Goal: Transaction & Acquisition: Purchase product/service

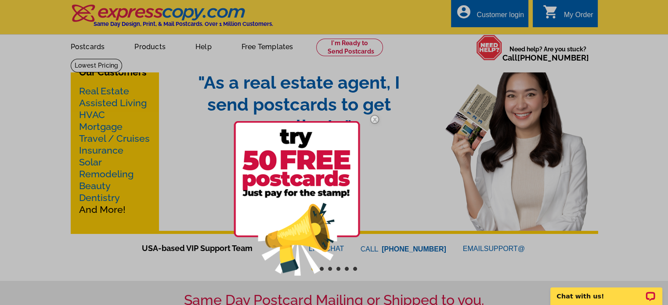
click at [390, 268] on div at bounding box center [334, 152] width 668 height 305
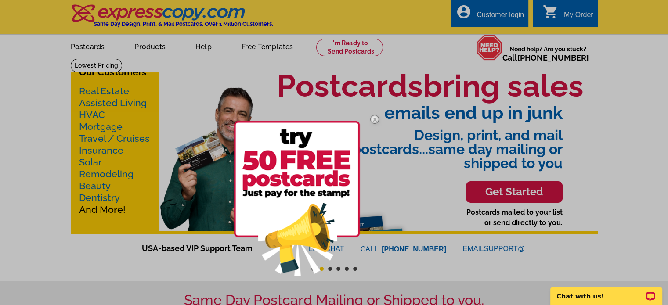
click at [376, 121] on img at bounding box center [374, 119] width 25 height 25
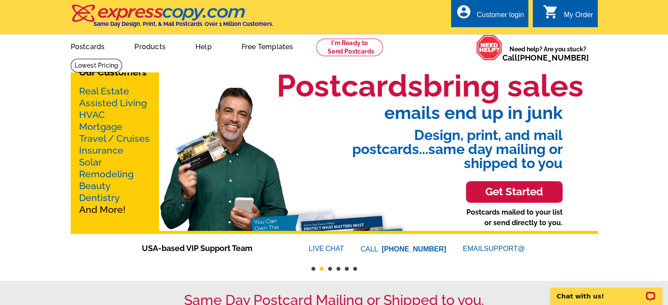
click at [508, 194] on h3 "Get Started" at bounding box center [514, 192] width 75 height 13
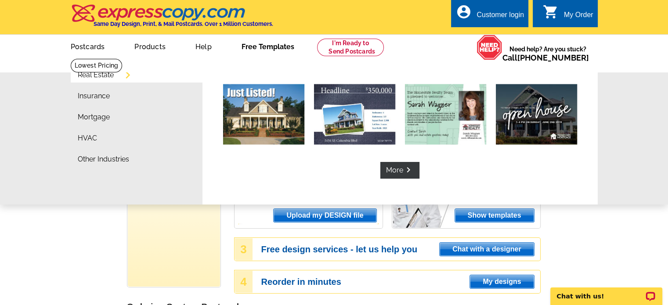
click at [257, 47] on link "Free Templates" at bounding box center [267, 46] width 81 height 21
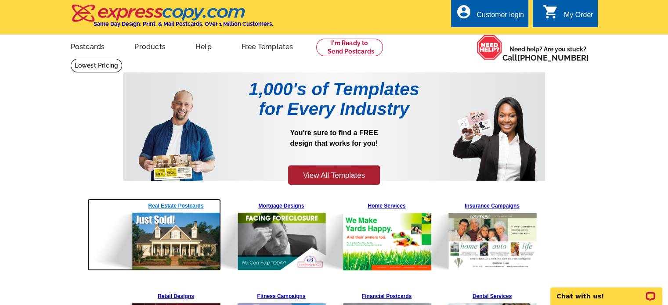
click at [190, 205] on img at bounding box center [154, 235] width 134 height 72
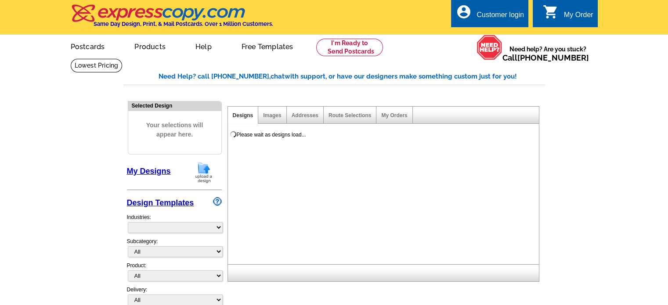
select select "785"
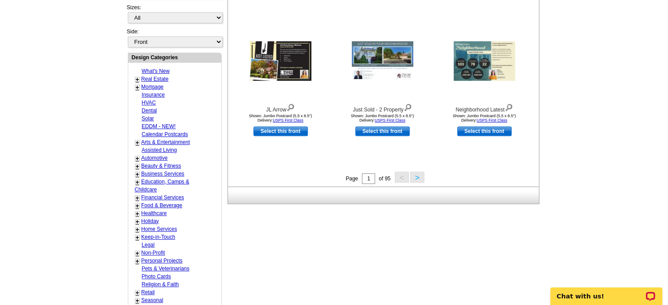
scroll to position [310, 0]
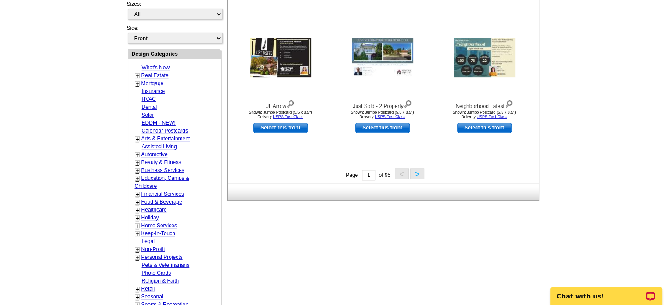
click at [417, 175] on button ">" at bounding box center [417, 173] width 14 height 11
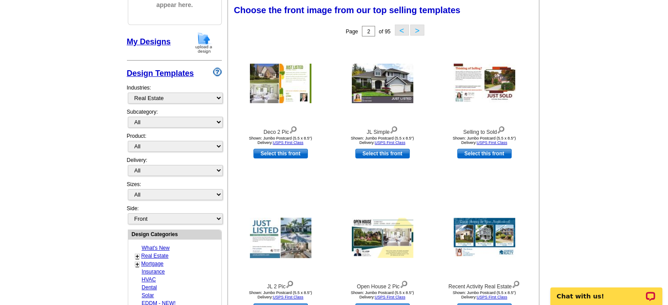
scroll to position [396, 0]
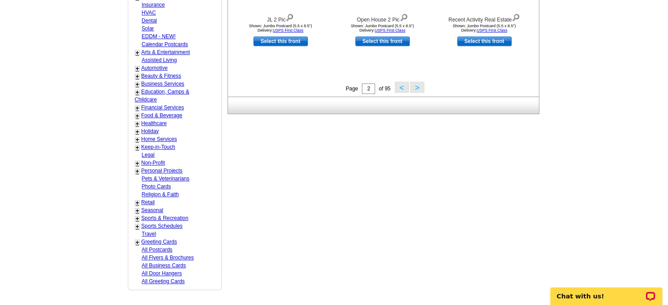
click at [416, 87] on button ">" at bounding box center [417, 87] width 14 height 11
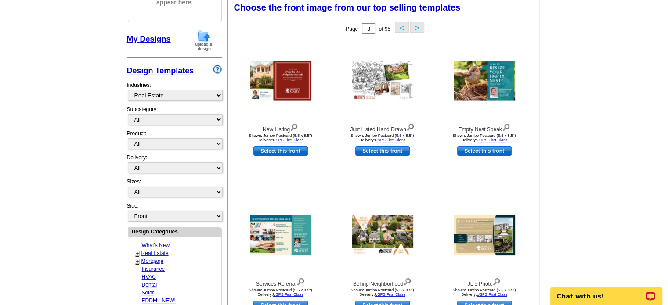
scroll to position [130, 0]
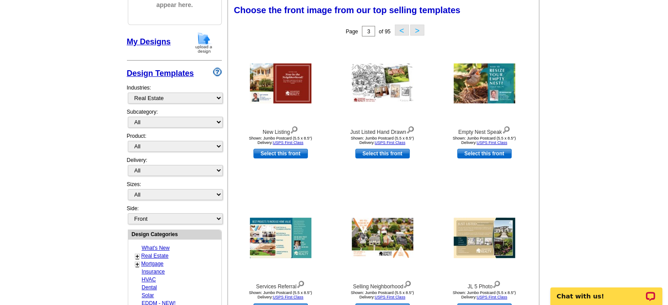
click at [137, 253] on link "+" at bounding box center [138, 256] width 4 height 7
click at [154, 261] on link "Farming" at bounding box center [152, 264] width 19 height 6
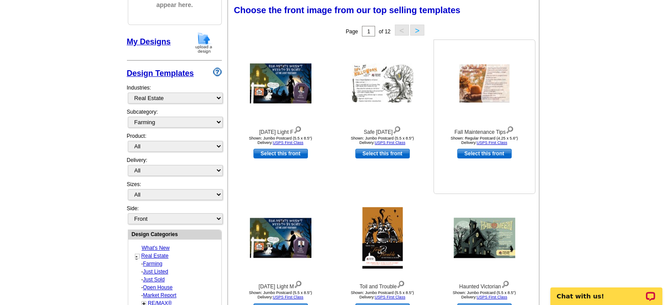
click at [490, 98] on img at bounding box center [484, 84] width 50 height 38
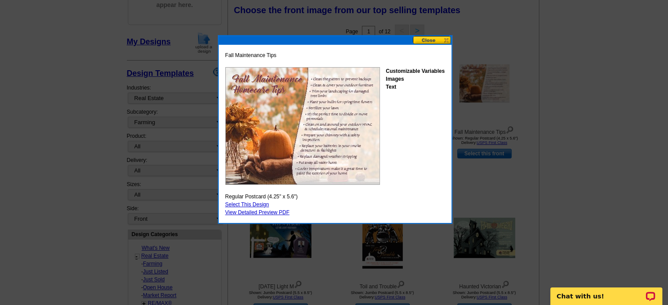
click at [436, 41] on button at bounding box center [432, 40] width 39 height 8
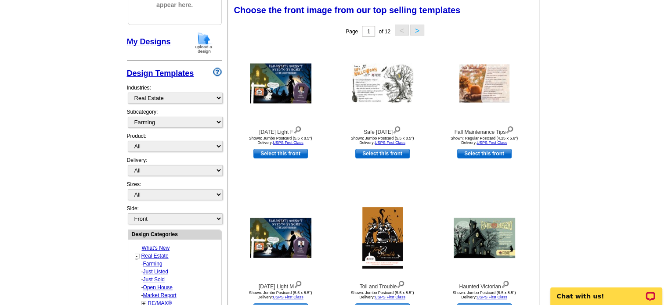
scroll to position [396, 0]
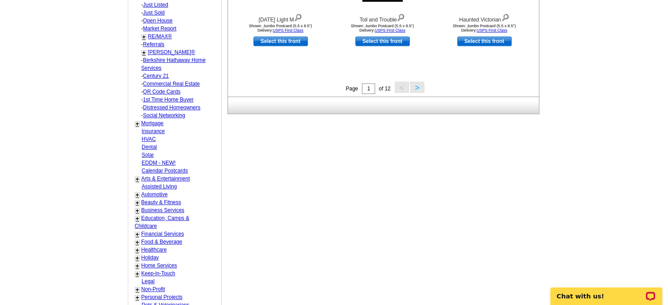
click at [419, 89] on button ">" at bounding box center [417, 87] width 14 height 11
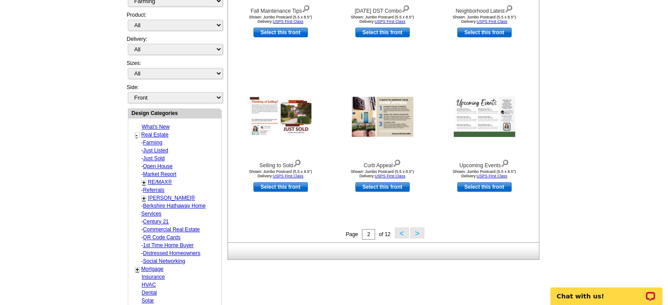
scroll to position [270, 0]
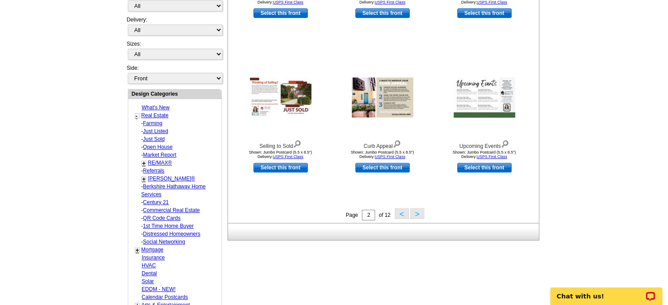
click at [416, 212] on button ">" at bounding box center [417, 213] width 14 height 11
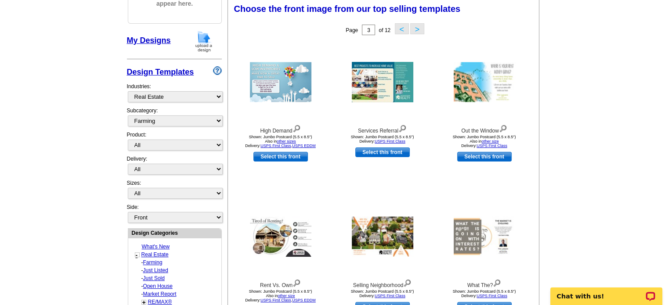
scroll to position [130, 0]
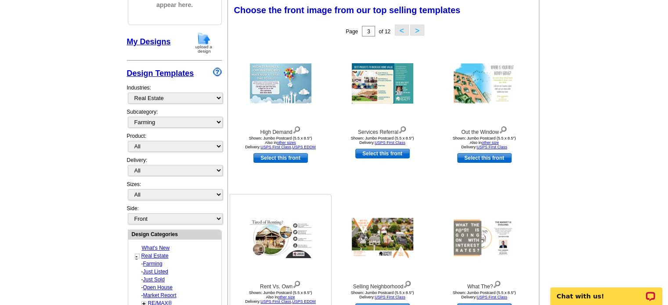
click at [280, 244] on img at bounding box center [280, 238] width 61 height 40
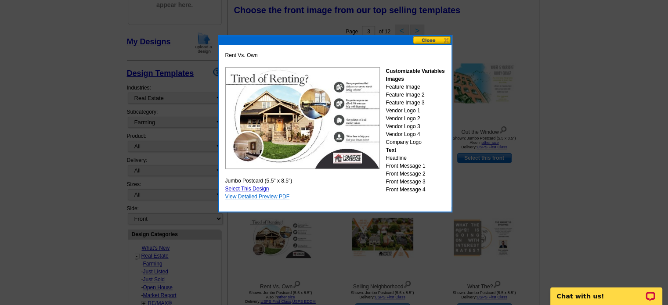
click at [283, 198] on link "View Detailed Preview PDF" at bounding box center [257, 197] width 65 height 6
click at [444, 39] on button at bounding box center [432, 40] width 39 height 8
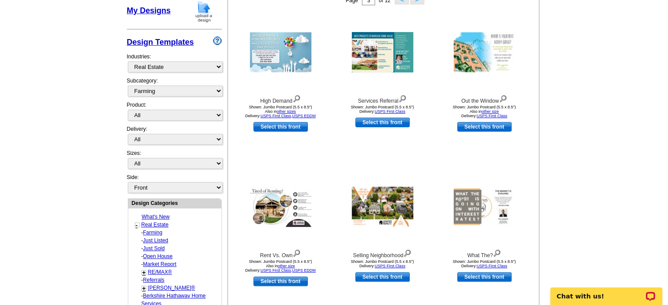
scroll to position [165, 0]
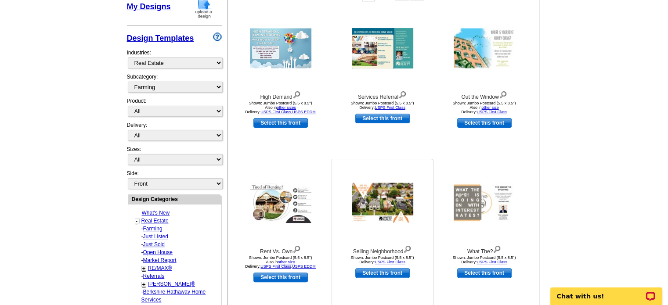
click at [392, 195] on img at bounding box center [382, 203] width 61 height 40
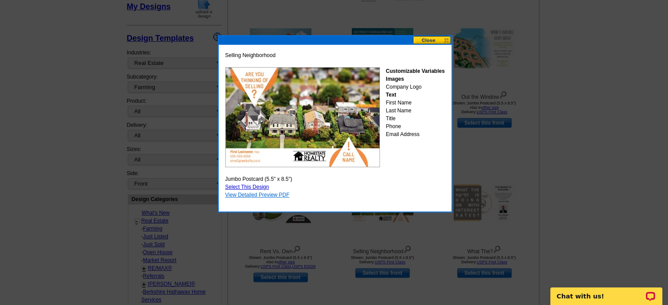
click at [259, 196] on link "View Detailed Preview PDF" at bounding box center [257, 195] width 65 height 6
click at [436, 41] on button at bounding box center [432, 40] width 39 height 8
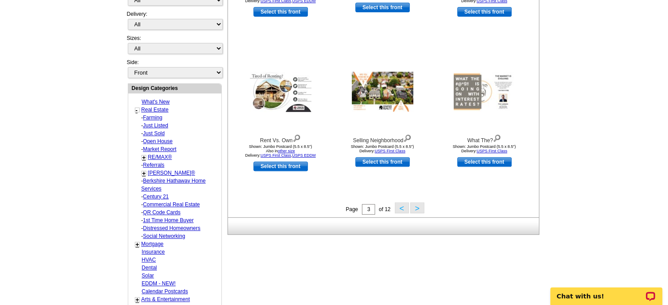
scroll to position [281, 0]
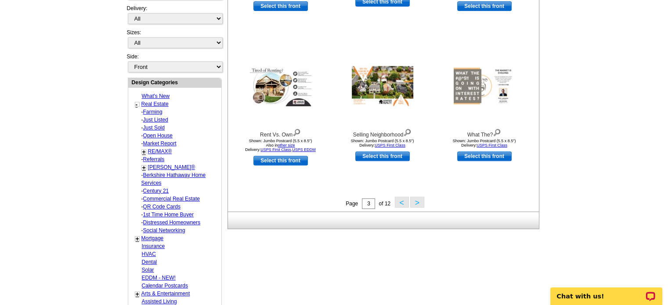
click at [416, 203] on button ">" at bounding box center [417, 202] width 14 height 11
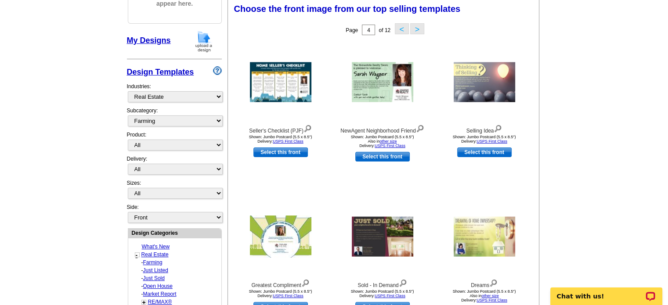
scroll to position [130, 0]
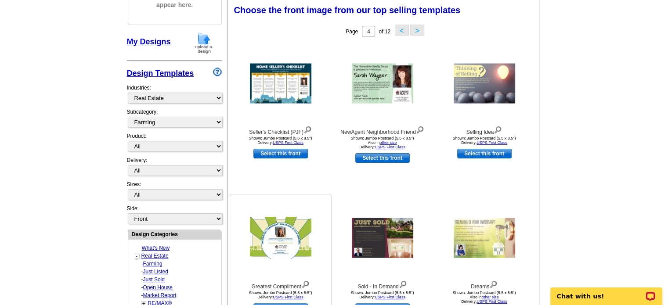
click at [286, 246] on img at bounding box center [280, 238] width 61 height 42
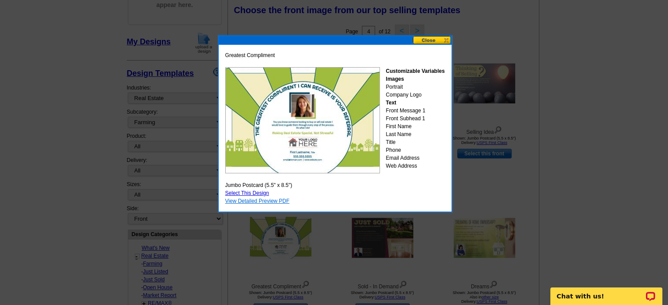
click at [276, 202] on link "View Detailed Preview PDF" at bounding box center [257, 201] width 65 height 6
click at [437, 40] on button at bounding box center [432, 40] width 39 height 8
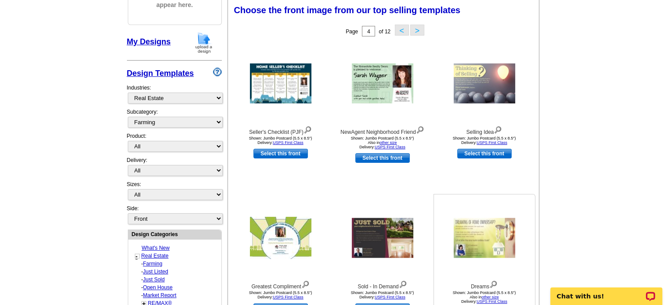
click at [476, 241] on img at bounding box center [484, 238] width 61 height 40
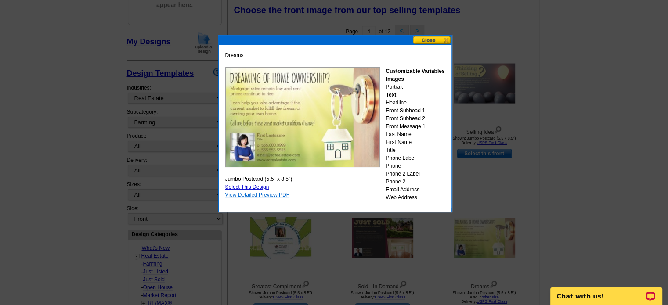
click at [253, 195] on link "View Detailed Preview PDF" at bounding box center [257, 195] width 65 height 6
click at [426, 41] on button at bounding box center [432, 40] width 39 height 8
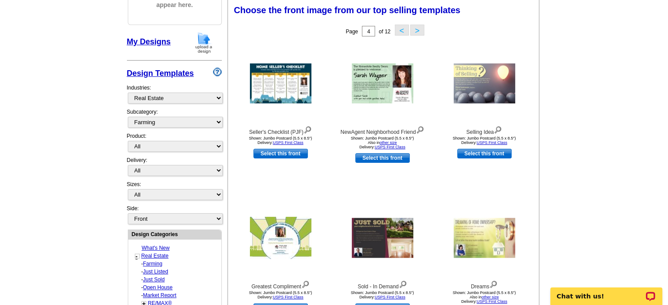
click at [416, 32] on button ">" at bounding box center [417, 30] width 14 height 11
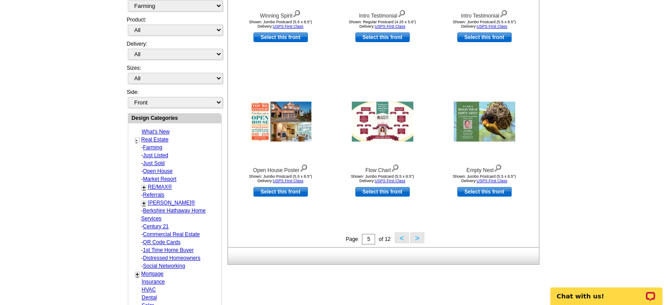
scroll to position [252, 0]
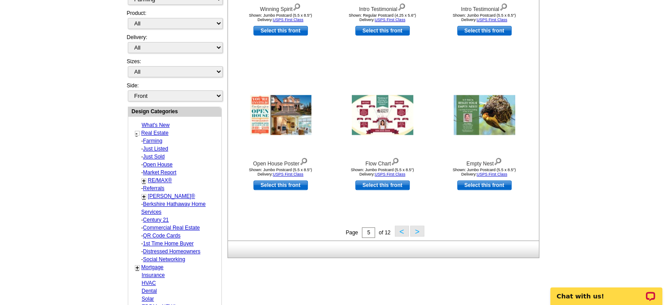
click at [415, 233] on button ">" at bounding box center [417, 231] width 14 height 11
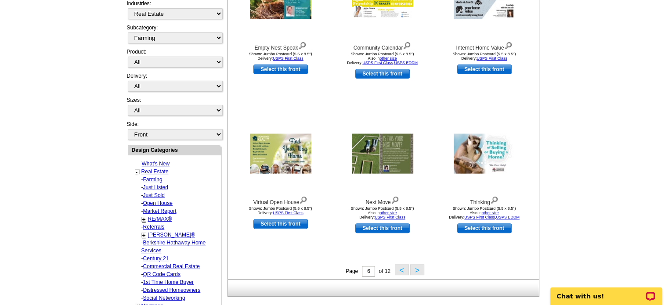
scroll to position [217, 0]
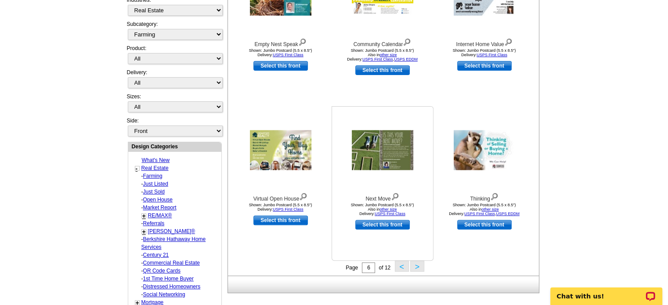
click at [395, 153] on img at bounding box center [382, 150] width 61 height 40
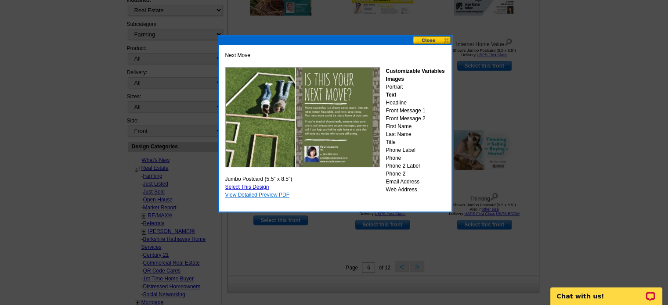
click at [278, 196] on link "View Detailed Preview PDF" at bounding box center [257, 195] width 65 height 6
click at [432, 38] on button at bounding box center [432, 40] width 39 height 8
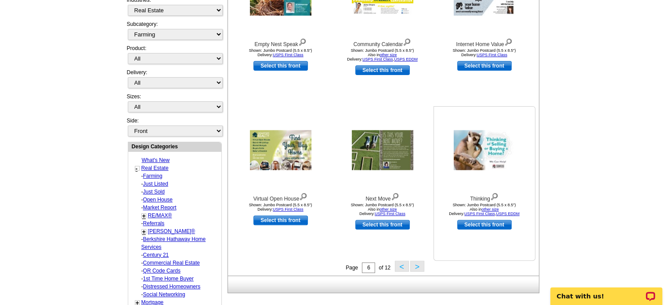
click at [488, 227] on link "Select this front" at bounding box center [484, 225] width 54 height 10
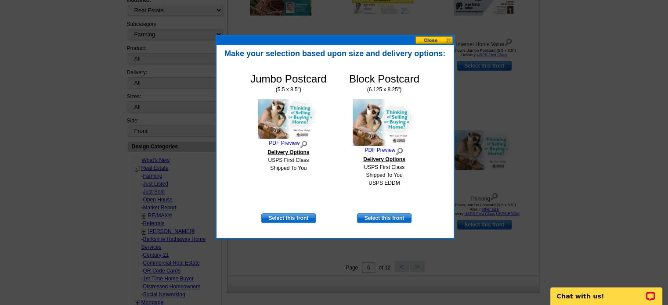
click at [438, 40] on button at bounding box center [434, 40] width 39 height 8
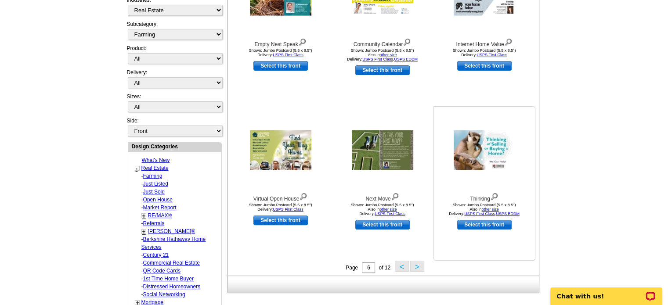
click at [477, 152] on img at bounding box center [484, 150] width 61 height 40
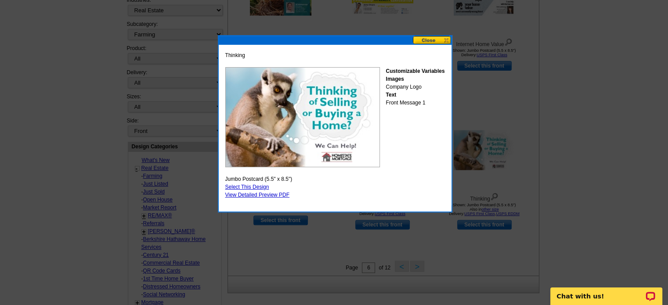
click at [449, 40] on button at bounding box center [432, 40] width 39 height 8
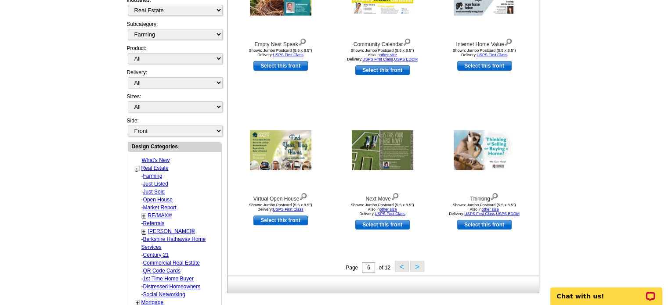
click at [414, 267] on button ">" at bounding box center [417, 266] width 14 height 11
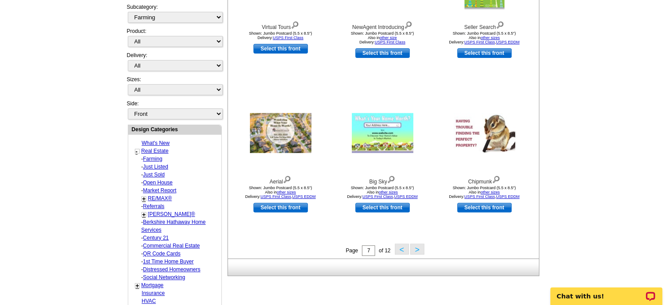
scroll to position [235, 0]
click at [416, 249] on button ">" at bounding box center [417, 248] width 14 height 11
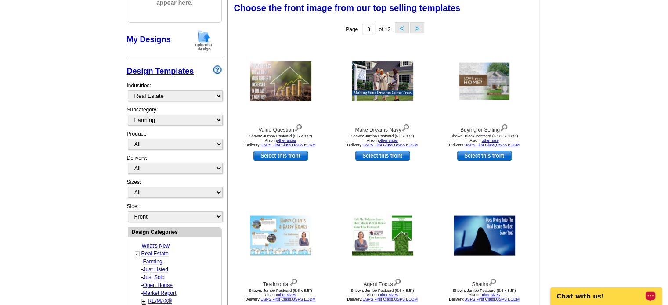
scroll to position [130, 0]
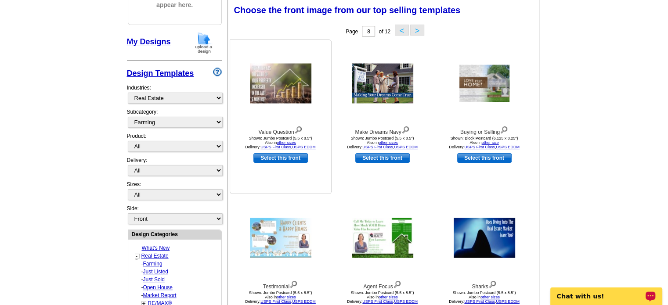
click at [283, 90] on img at bounding box center [280, 84] width 61 height 40
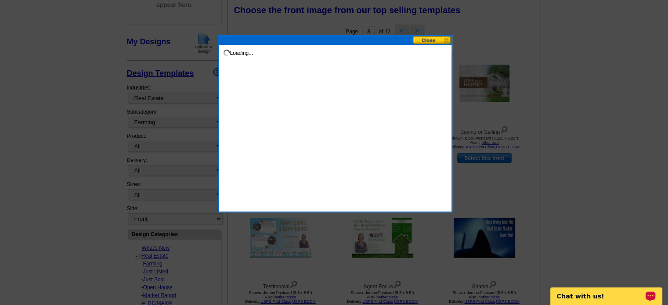
click at [283, 90] on div "Loading..." at bounding box center [335, 123] width 234 height 177
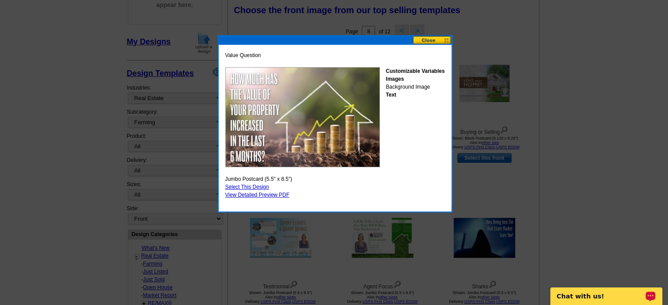
click at [434, 42] on button at bounding box center [432, 40] width 39 height 8
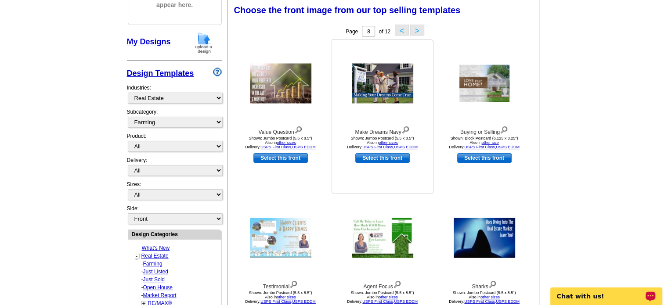
click at [396, 86] on img at bounding box center [382, 84] width 61 height 40
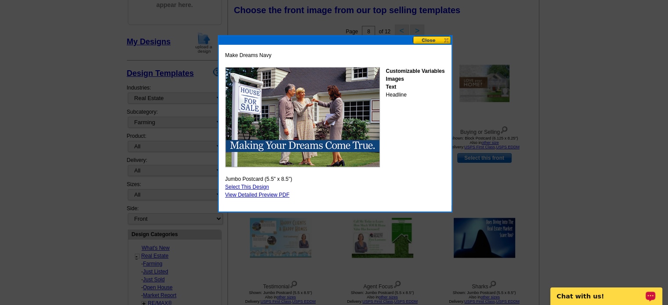
click at [273, 198] on div "Make Dreams Navy Customizable Variables Images Text Headline Jumbo Postcard (5.…" at bounding box center [335, 125] width 224 height 152
click at [267, 195] on link "View Detailed Preview PDF" at bounding box center [257, 195] width 65 height 6
click at [431, 40] on button at bounding box center [432, 40] width 39 height 8
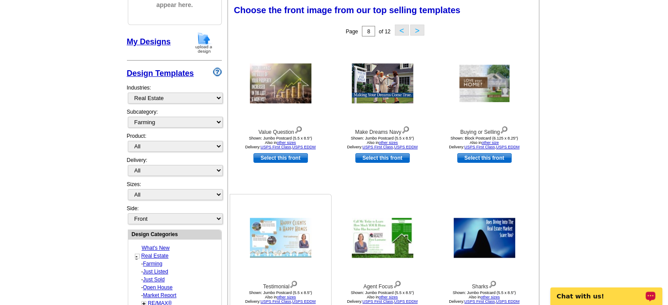
click at [265, 236] on img at bounding box center [280, 238] width 61 height 40
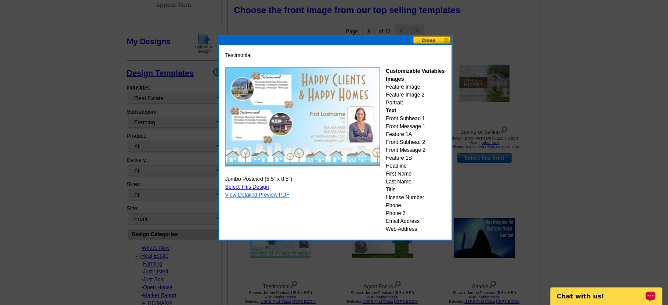
click at [282, 195] on link "View Detailed Preview PDF" at bounding box center [257, 195] width 65 height 6
click at [429, 41] on button at bounding box center [432, 40] width 39 height 8
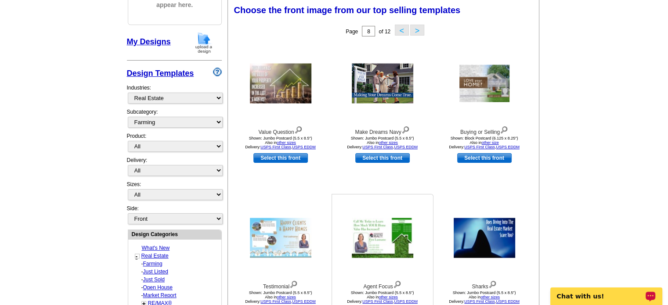
click at [376, 238] on img at bounding box center [382, 238] width 61 height 40
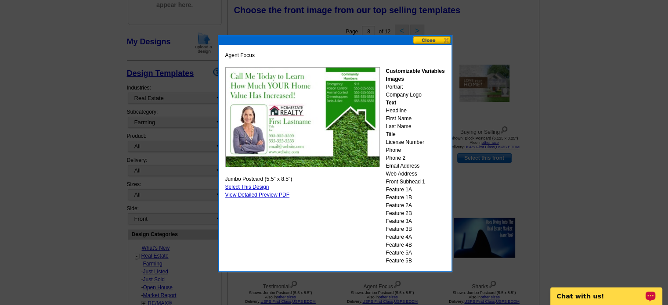
click at [429, 42] on button at bounding box center [432, 40] width 39 height 8
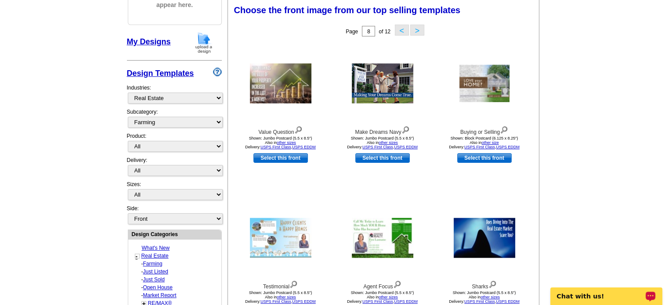
click at [415, 32] on button ">" at bounding box center [417, 30] width 14 height 11
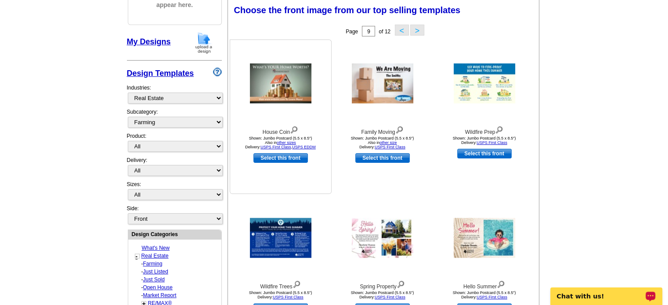
click at [279, 83] on img at bounding box center [280, 84] width 61 height 40
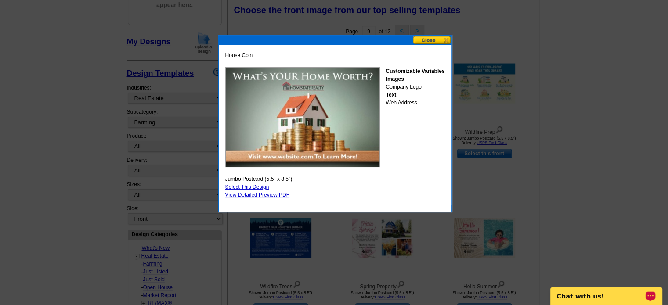
click at [429, 40] on button at bounding box center [432, 40] width 39 height 8
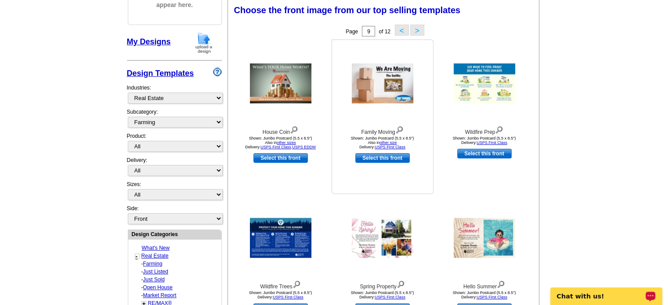
click at [390, 82] on img at bounding box center [382, 84] width 61 height 40
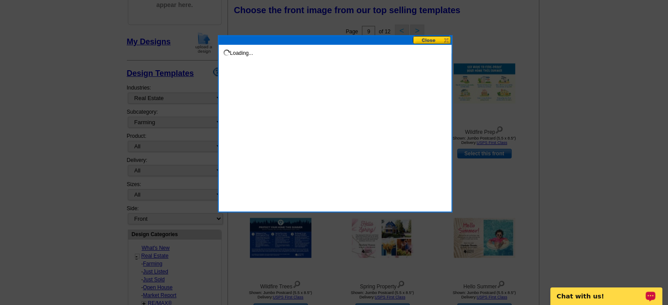
click at [390, 82] on div "Loading..." at bounding box center [335, 123] width 234 height 177
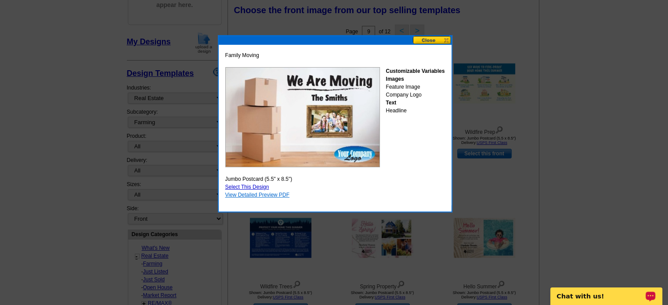
click at [281, 196] on link "View Detailed Preview PDF" at bounding box center [257, 195] width 65 height 6
click at [431, 37] on button at bounding box center [432, 40] width 39 height 8
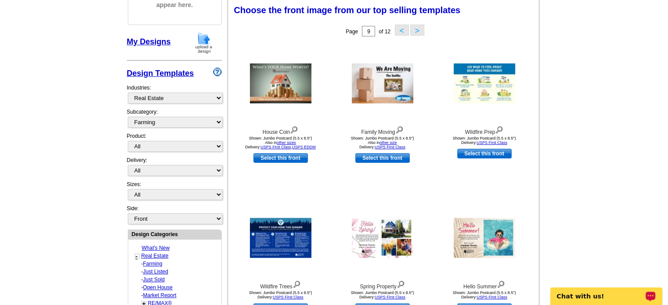
scroll to position [396, 0]
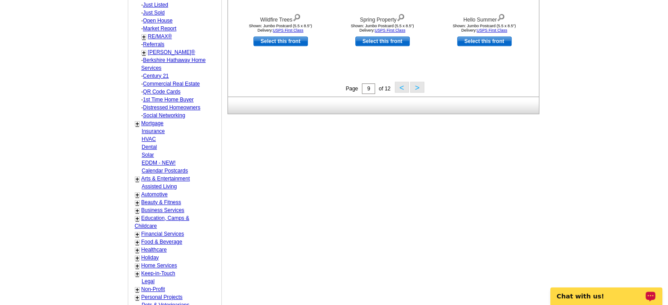
click at [417, 90] on button ">" at bounding box center [417, 87] width 14 height 11
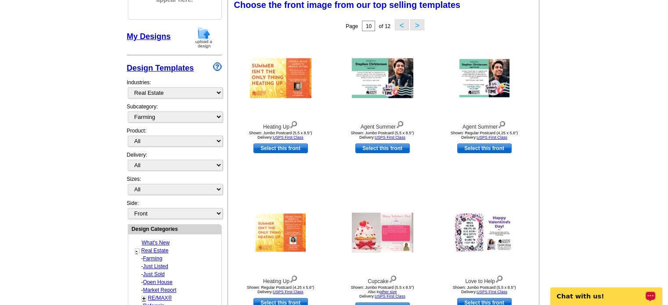
scroll to position [130, 0]
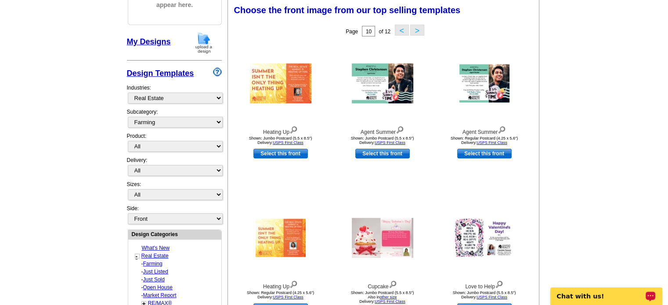
click at [416, 32] on button ">" at bounding box center [417, 30] width 14 height 11
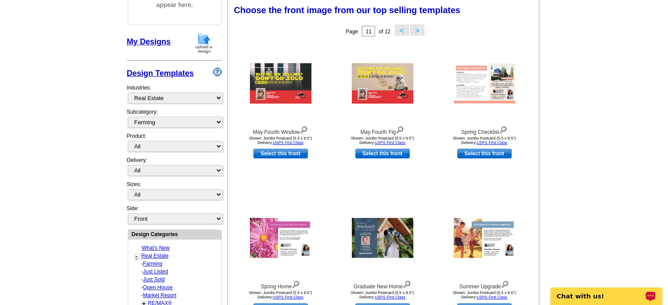
click at [417, 26] on button ">" at bounding box center [417, 30] width 14 height 11
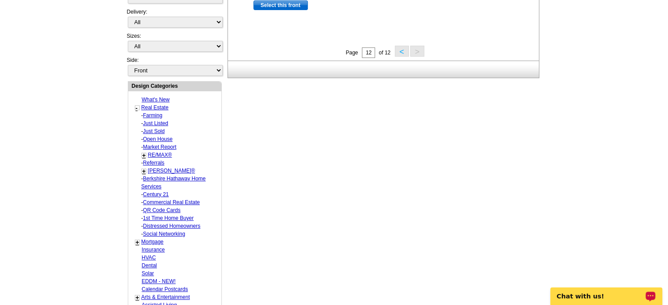
scroll to position [280, 0]
click at [162, 214] on link "1st Time Home Buyer" at bounding box center [168, 216] width 50 height 6
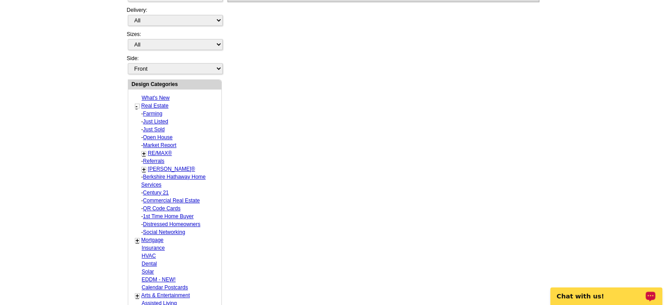
select select "786"
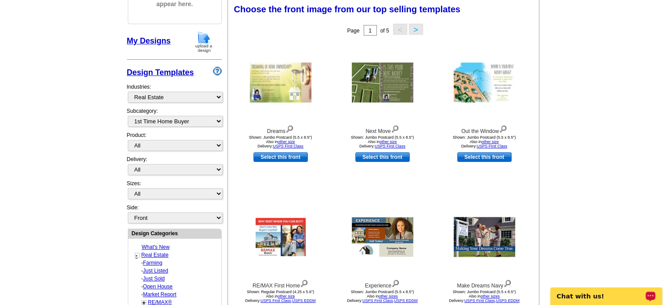
scroll to position [130, 0]
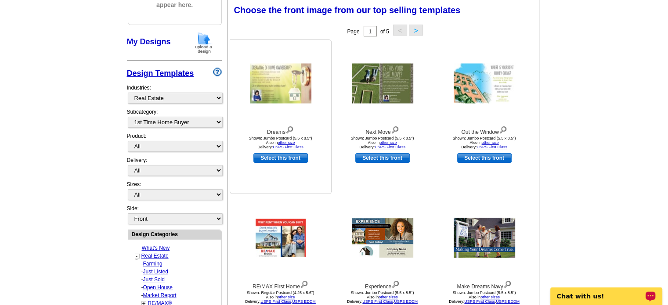
click at [278, 80] on img at bounding box center [280, 84] width 61 height 40
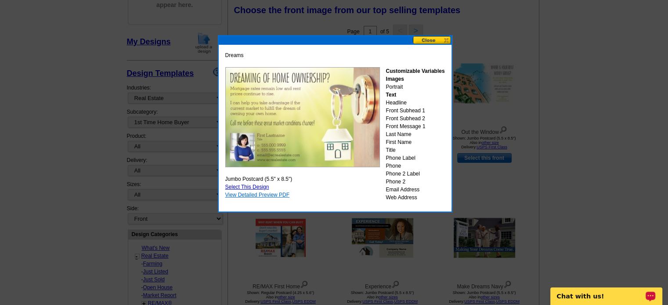
click at [285, 195] on link "View Detailed Preview PDF" at bounding box center [257, 195] width 65 height 6
click at [437, 40] on button at bounding box center [432, 40] width 39 height 8
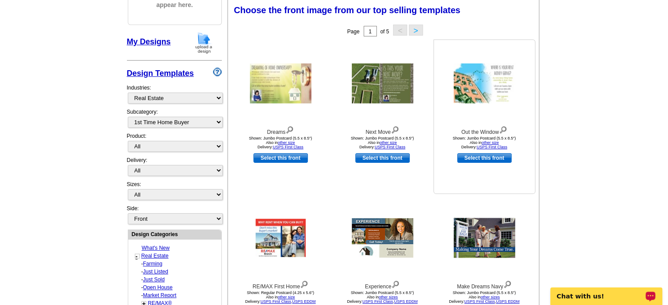
click at [489, 93] on img at bounding box center [484, 84] width 61 height 40
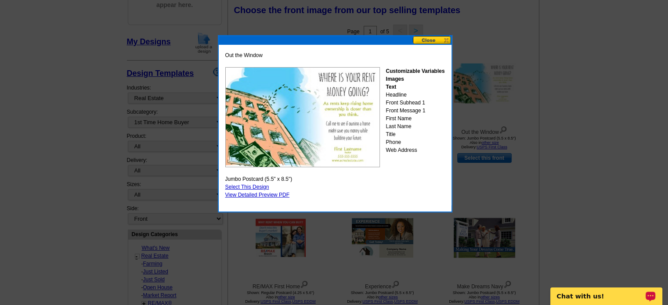
click at [288, 198] on div "Out the Window Customizable Variables Images Text Headline Front Subhead 1 Fron…" at bounding box center [335, 125] width 224 height 152
click at [278, 193] on link "View Detailed Preview PDF" at bounding box center [257, 195] width 65 height 6
click at [424, 38] on button at bounding box center [432, 40] width 39 height 8
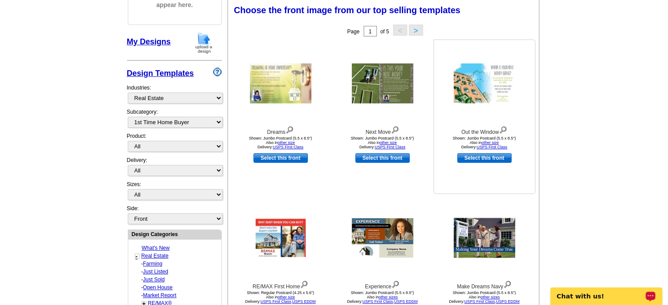
click at [484, 92] on img at bounding box center [484, 84] width 61 height 40
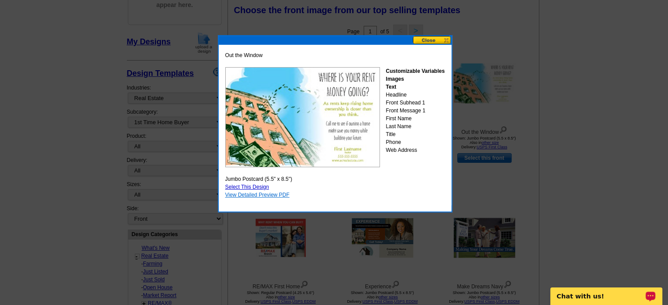
click at [264, 195] on link "View Detailed Preview PDF" at bounding box center [257, 195] width 65 height 6
click at [440, 42] on button at bounding box center [432, 40] width 39 height 8
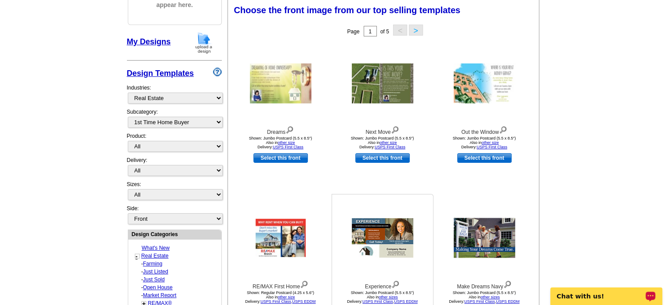
click at [388, 234] on img at bounding box center [382, 238] width 61 height 40
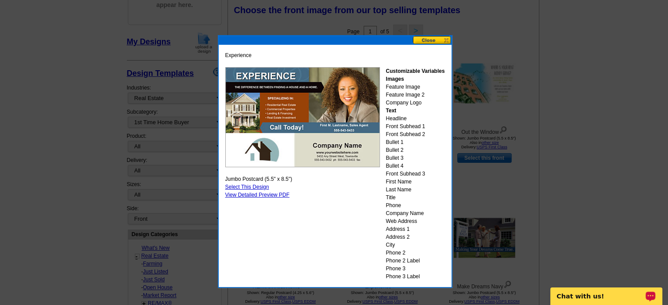
click at [435, 40] on button at bounding box center [432, 40] width 39 height 8
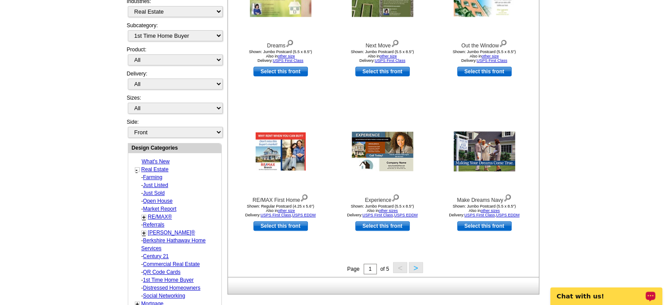
scroll to position [217, 0]
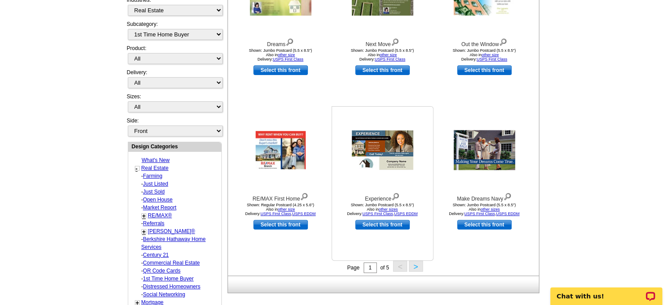
click at [383, 151] on img at bounding box center [382, 150] width 61 height 40
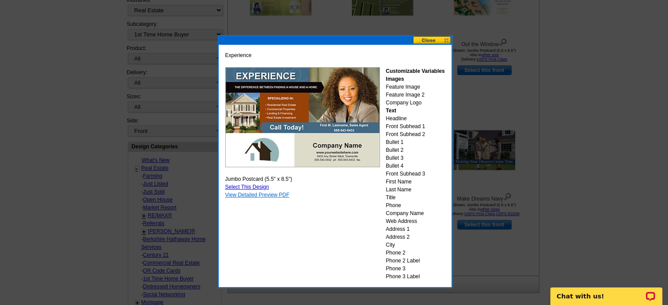
click at [282, 194] on link "View Detailed Preview PDF" at bounding box center [257, 195] width 65 height 6
click at [432, 41] on button at bounding box center [432, 40] width 39 height 8
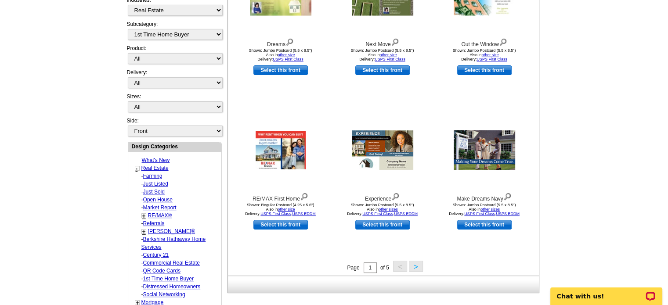
click at [416, 270] on button ">" at bounding box center [416, 266] width 14 height 11
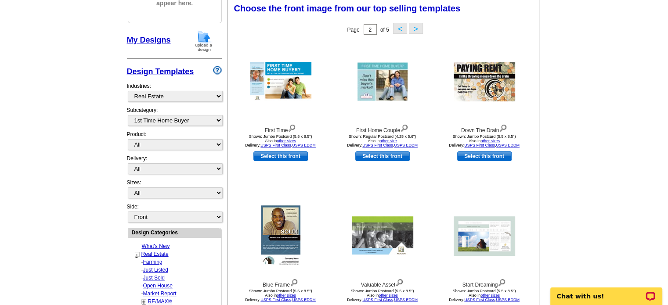
scroll to position [130, 0]
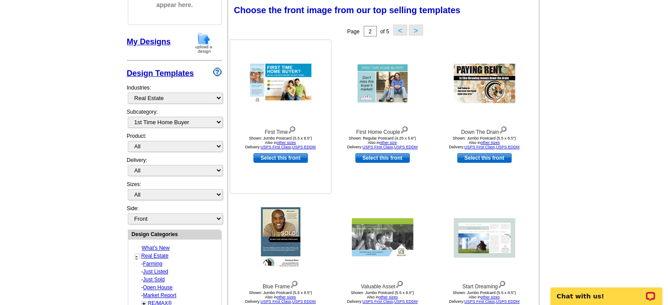
click at [297, 74] on img at bounding box center [280, 84] width 61 height 40
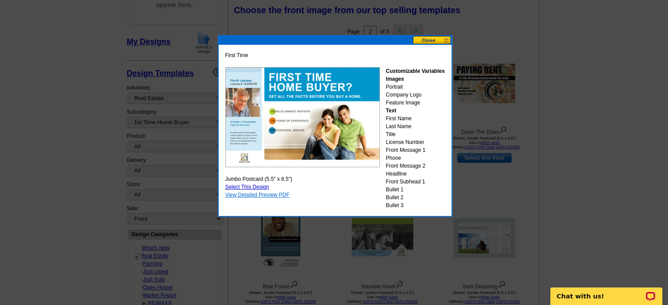
click at [260, 197] on link "View Detailed Preview PDF" at bounding box center [257, 195] width 65 height 6
click at [432, 42] on button at bounding box center [432, 40] width 39 height 8
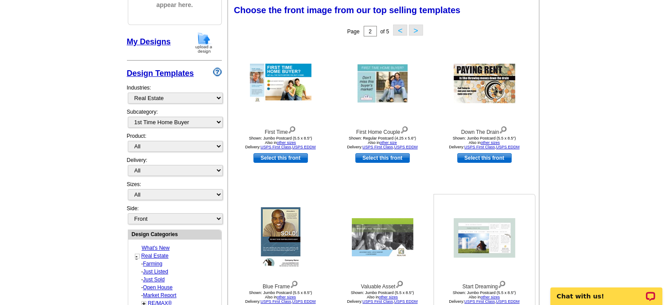
click at [493, 246] on img at bounding box center [484, 238] width 61 height 40
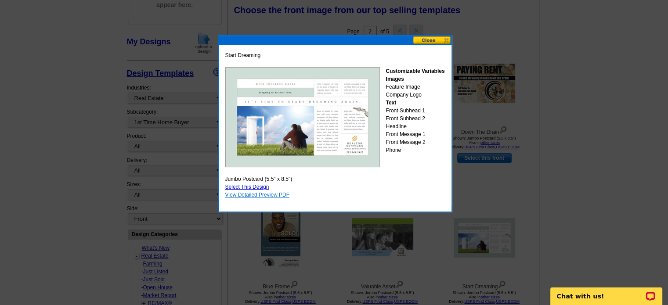
click at [271, 194] on link "View Detailed Preview PDF" at bounding box center [257, 195] width 65 height 6
click at [437, 38] on button at bounding box center [432, 40] width 39 height 8
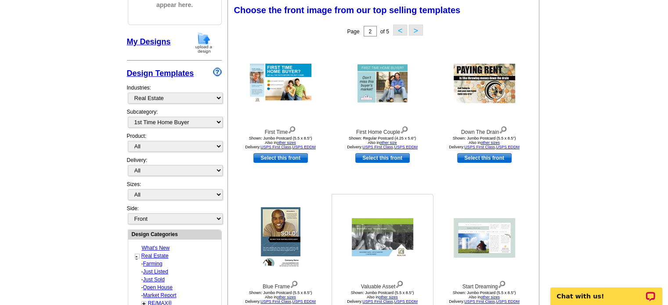
click at [398, 241] on img at bounding box center [382, 238] width 61 height 40
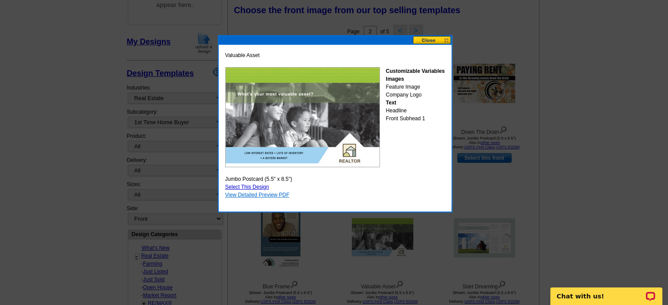
click at [281, 196] on link "View Detailed Preview PDF" at bounding box center [257, 195] width 65 height 6
click at [432, 40] on button at bounding box center [432, 40] width 39 height 8
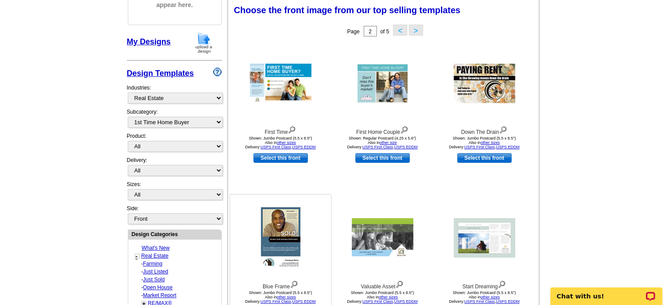
click at [292, 228] on img at bounding box center [281, 237] width 40 height 61
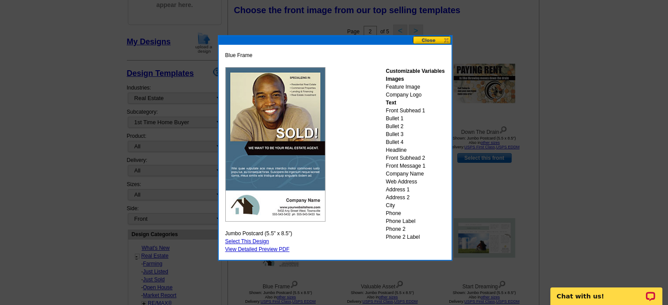
click at [434, 41] on button at bounding box center [432, 40] width 39 height 8
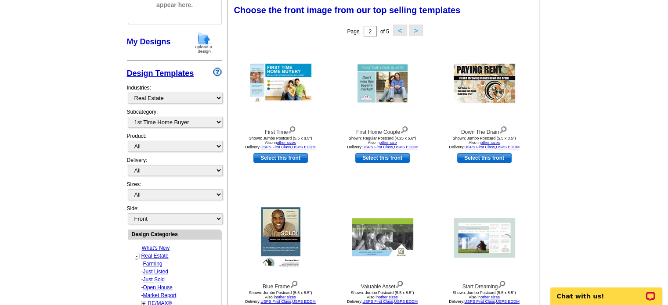
click at [414, 33] on button ">" at bounding box center [416, 30] width 14 height 11
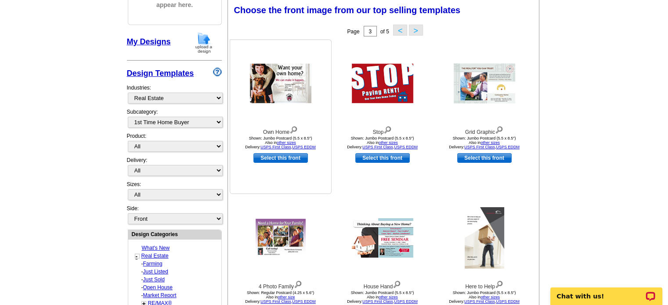
click at [288, 92] on img at bounding box center [280, 84] width 61 height 40
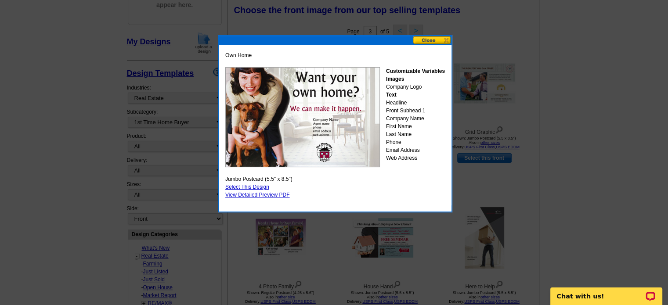
click at [431, 39] on button at bounding box center [432, 40] width 39 height 8
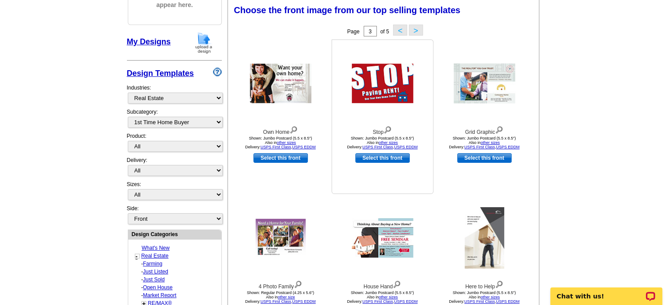
click at [387, 84] on img at bounding box center [382, 84] width 61 height 40
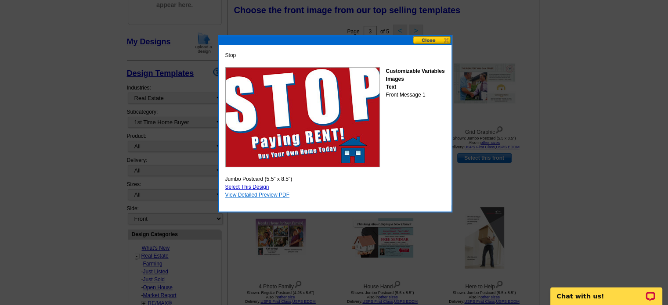
click at [279, 195] on link "View Detailed Preview PDF" at bounding box center [257, 195] width 65 height 6
click at [437, 37] on button at bounding box center [432, 40] width 39 height 8
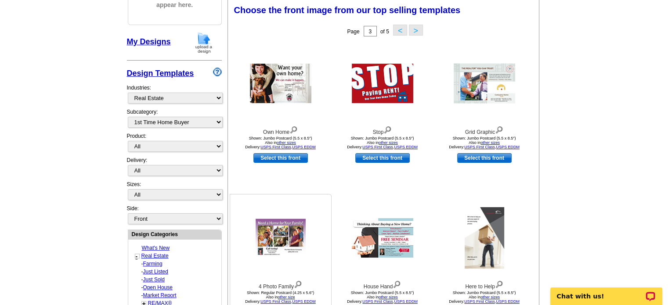
click at [287, 230] on img at bounding box center [281, 238] width 50 height 38
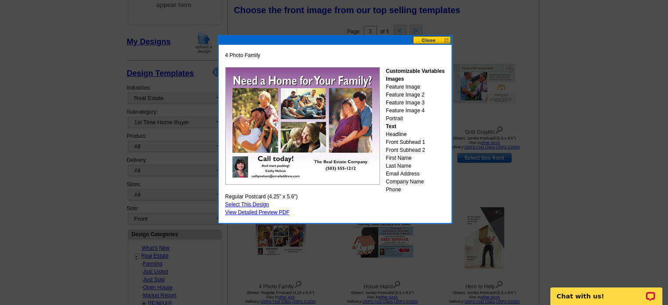
click at [429, 41] on button at bounding box center [432, 40] width 39 height 8
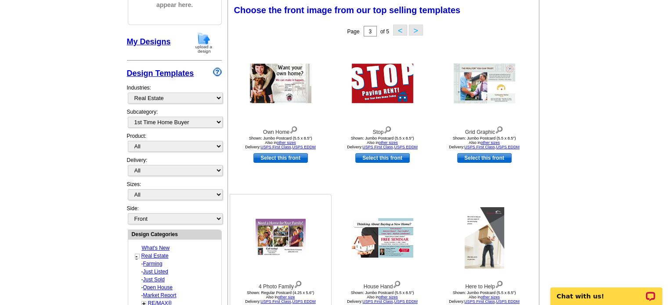
click at [275, 236] on img at bounding box center [281, 238] width 50 height 38
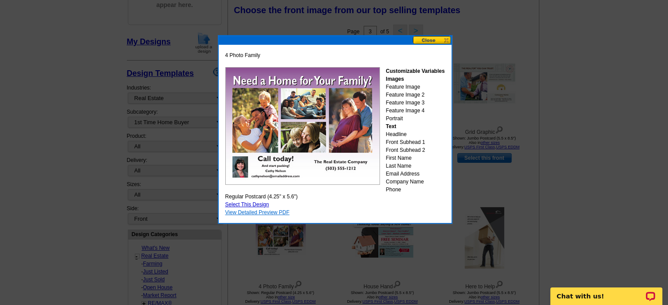
click at [271, 210] on link "View Detailed Preview PDF" at bounding box center [257, 212] width 65 height 6
click at [433, 40] on button at bounding box center [432, 40] width 39 height 8
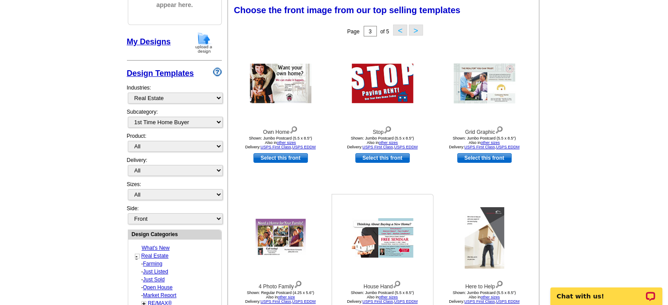
click at [399, 240] on img at bounding box center [382, 238] width 61 height 40
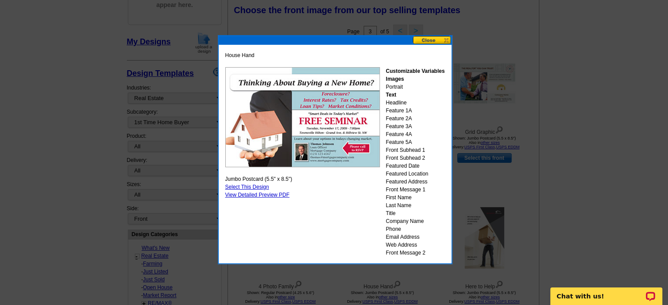
click at [423, 42] on button at bounding box center [432, 40] width 39 height 8
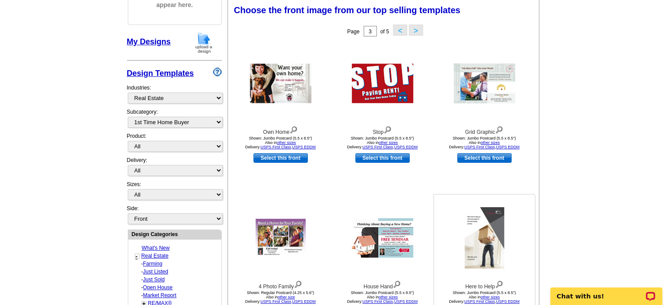
click at [487, 229] on img at bounding box center [485, 237] width 40 height 61
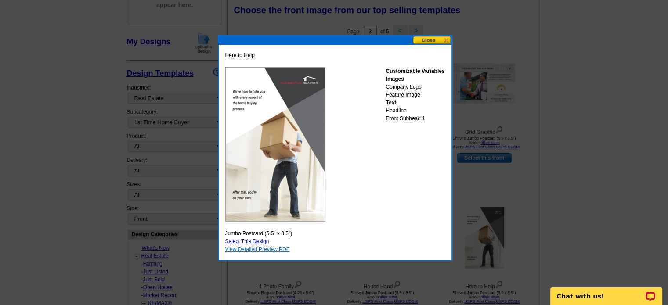
click at [270, 251] on link "View Detailed Preview PDF" at bounding box center [257, 249] width 65 height 6
click at [431, 40] on button at bounding box center [432, 40] width 39 height 8
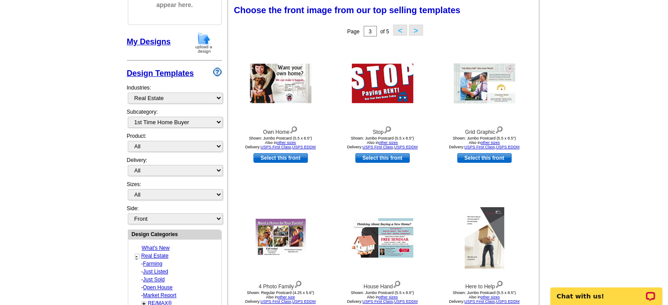
click at [419, 31] on button ">" at bounding box center [416, 30] width 14 height 11
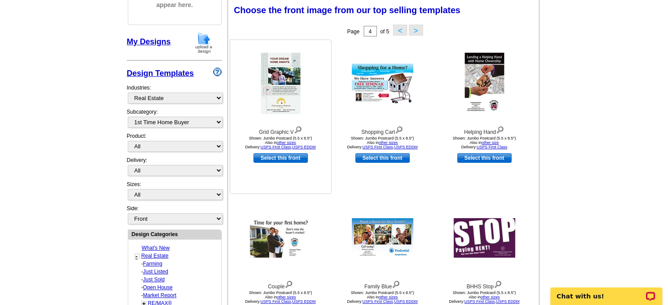
click at [292, 76] on img at bounding box center [281, 83] width 40 height 61
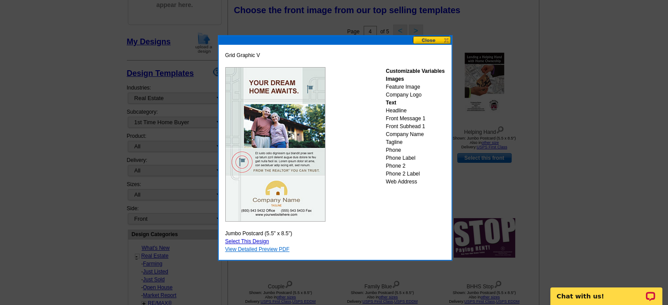
click at [283, 246] on link "View Detailed Preview PDF" at bounding box center [257, 249] width 65 height 6
click at [435, 41] on button at bounding box center [432, 40] width 39 height 8
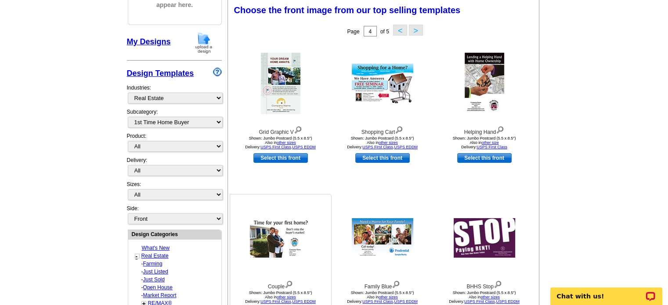
click at [274, 245] on img at bounding box center [280, 238] width 61 height 40
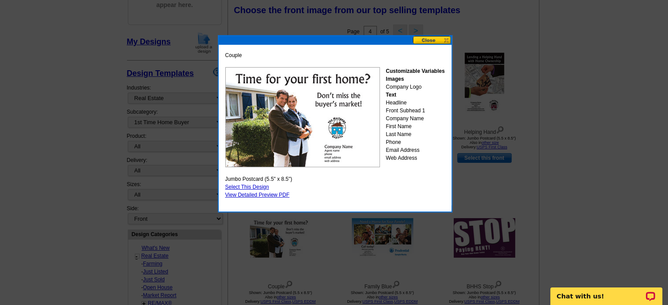
click at [429, 44] on div at bounding box center [335, 40] width 233 height 9
click at [431, 41] on button at bounding box center [432, 40] width 39 height 8
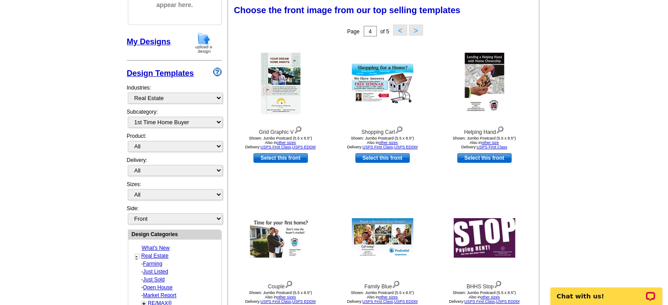
scroll to position [396, 0]
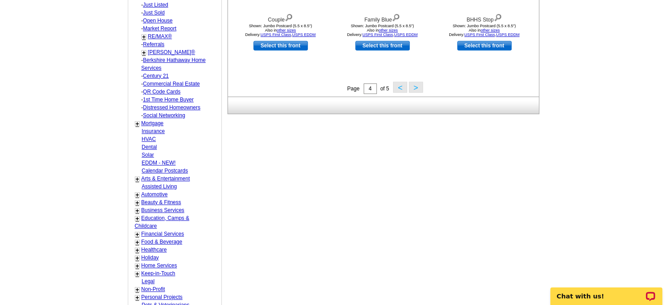
click at [415, 88] on button ">" at bounding box center [416, 87] width 14 height 11
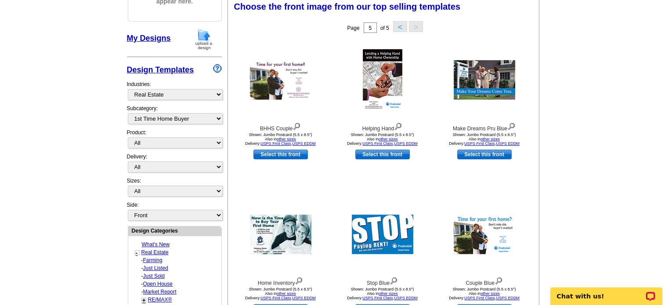
scroll to position [130, 0]
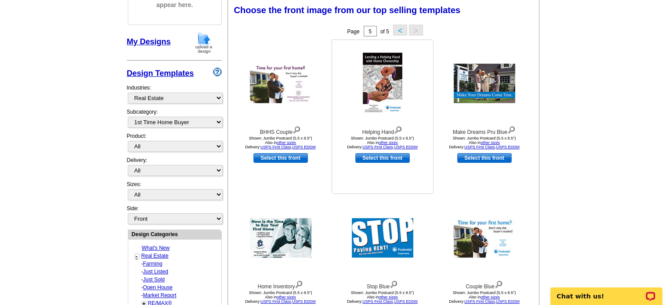
click at [397, 89] on img at bounding box center [383, 83] width 40 height 61
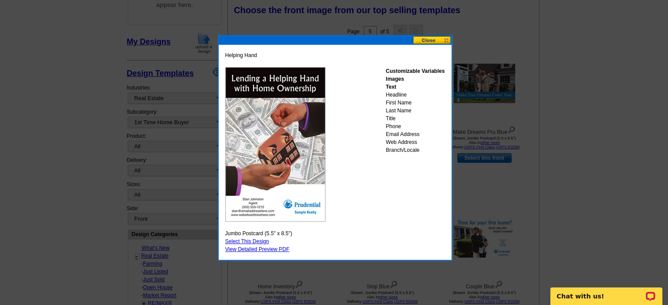
click at [421, 43] on button at bounding box center [432, 40] width 39 height 8
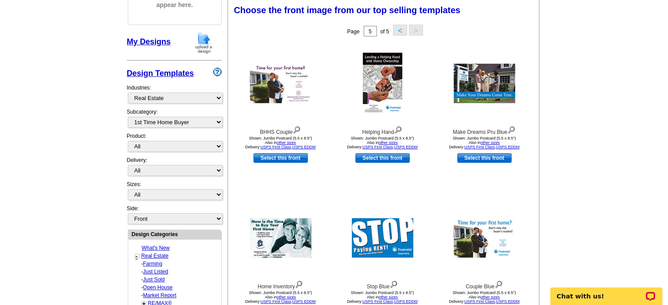
scroll to position [396, 0]
